Goal: Transaction & Acquisition: Purchase product/service

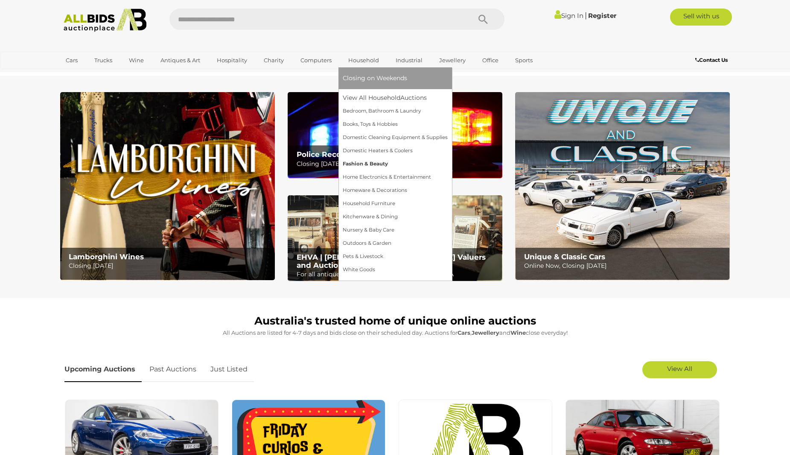
click at [364, 162] on link "Fashion & Beauty" at bounding box center [395, 163] width 105 height 13
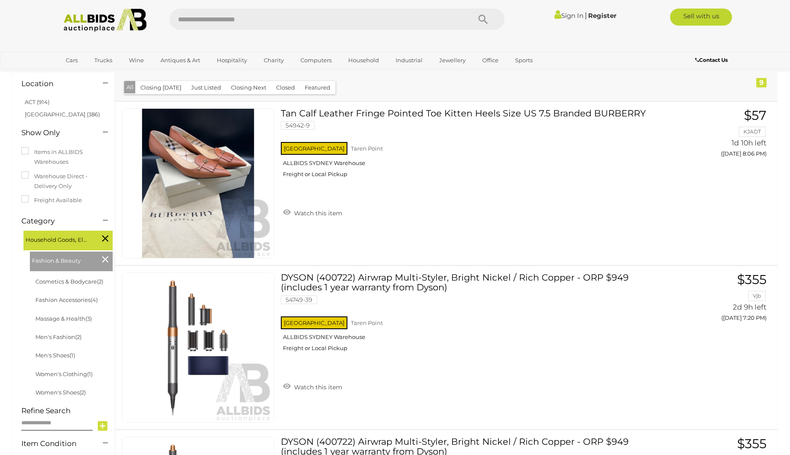
scroll to position [55, 0]
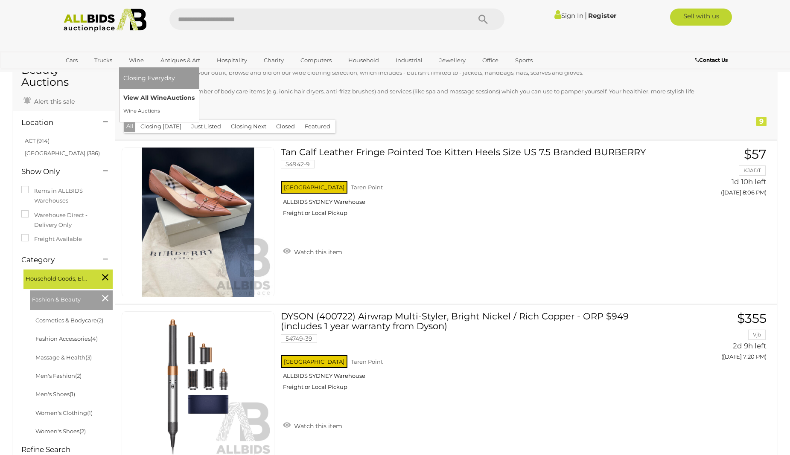
click at [136, 93] on link "View All Wine Auctions" at bounding box center [158, 97] width 71 height 13
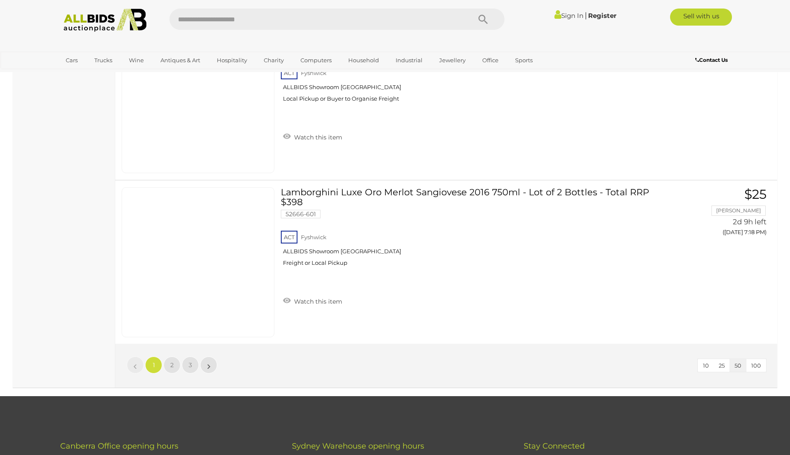
scroll to position [8115, 0]
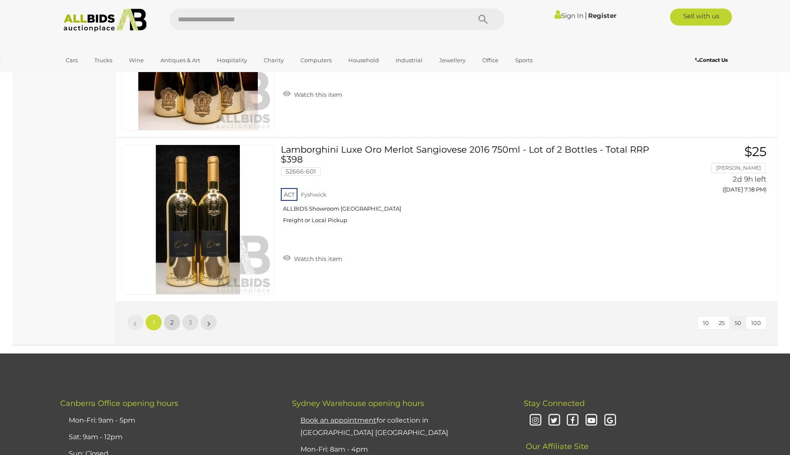
click at [173, 322] on span "2" at bounding box center [171, 323] width 3 height 8
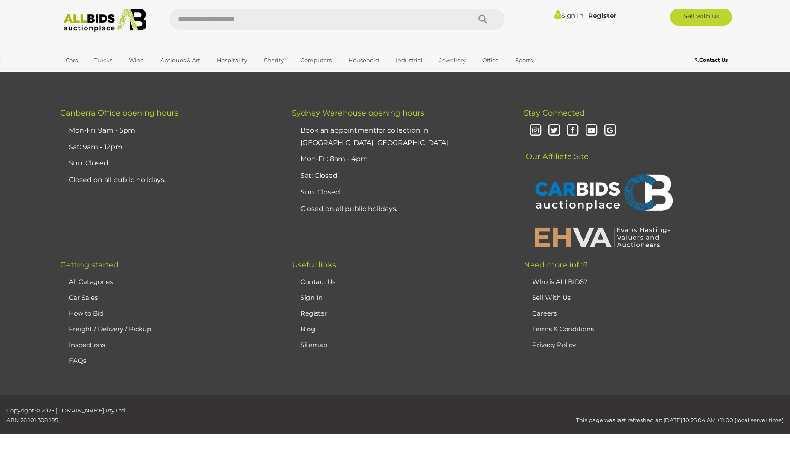
scroll to position [119, 0]
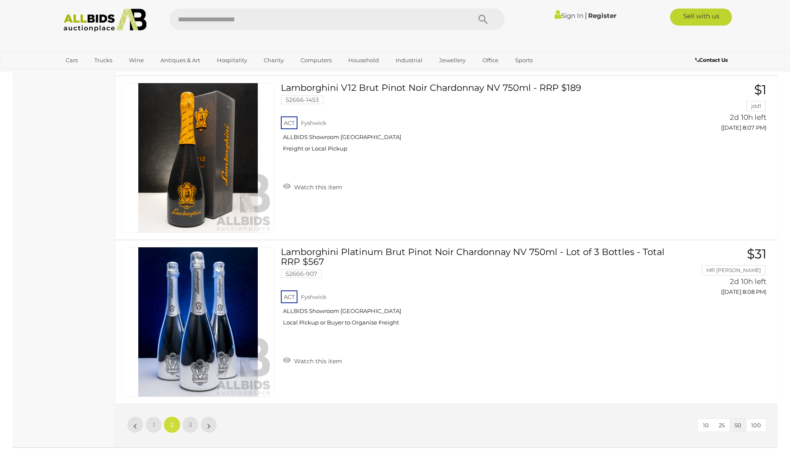
scroll to position [8064, 0]
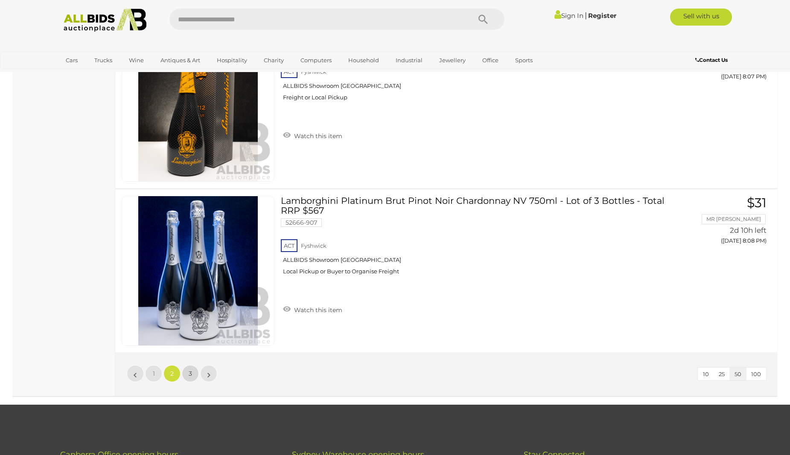
click at [187, 373] on link "3" at bounding box center [190, 373] width 17 height 17
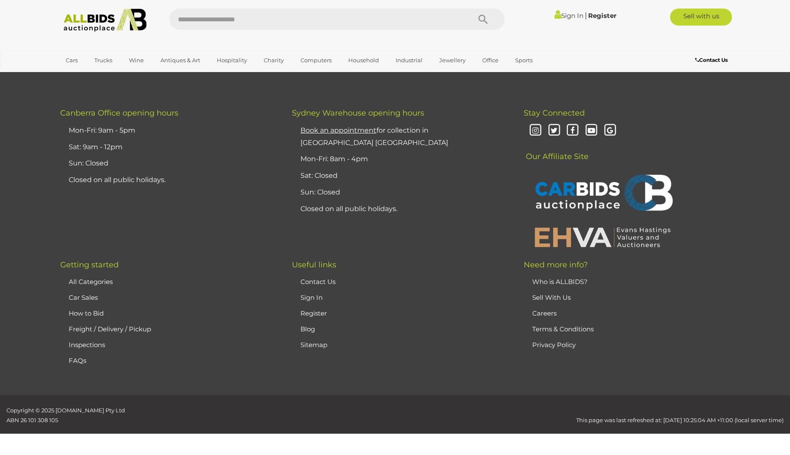
scroll to position [119, 0]
